Goal: Task Accomplishment & Management: Complete application form

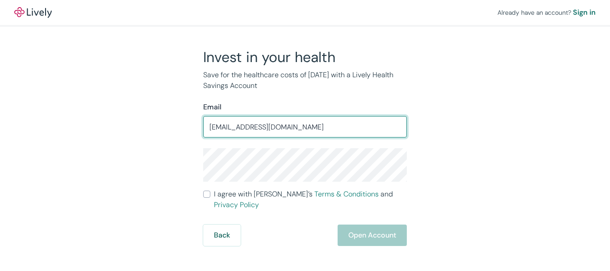
type input "[EMAIL_ADDRESS][DOMAIN_NAME]"
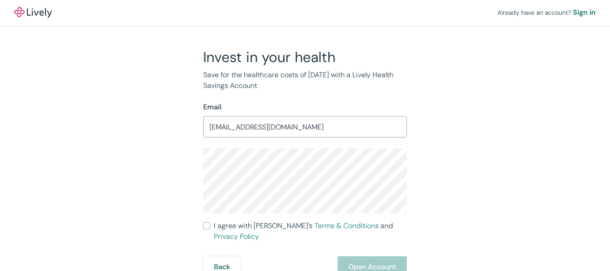
click at [507, 107] on div "Invest in your health Save for the healthcare costs of [DATE] with a Lively Hea…" at bounding box center [299, 163] width 429 height 230
click at [208, 226] on input "I agree with Lively’s Terms & Conditions and Privacy Policy" at bounding box center [206, 226] width 7 height 7
checkbox input "true"
click at [378, 256] on button "Open Account" at bounding box center [372, 266] width 69 height 21
click at [543, 108] on div "Already have an account? Sign in Invest in your health Save for the healthcare …" at bounding box center [305, 139] width 610 height 278
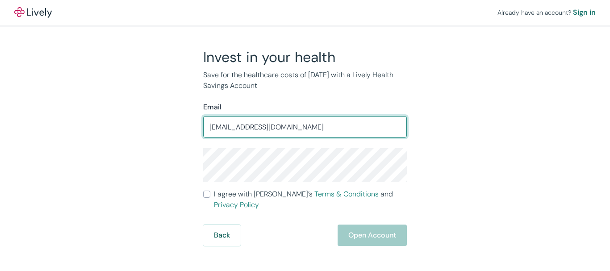
type input "[EMAIL_ADDRESS][DOMAIN_NAME]"
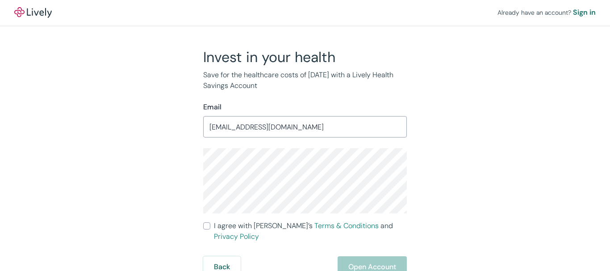
click at [207, 229] on input "I agree with Lively’s Terms & Conditions and Privacy Policy" at bounding box center [206, 226] width 7 height 7
checkbox input "true"
click at [369, 258] on button "Open Account" at bounding box center [372, 266] width 69 height 21
